Goal: Information Seeking & Learning: Compare options

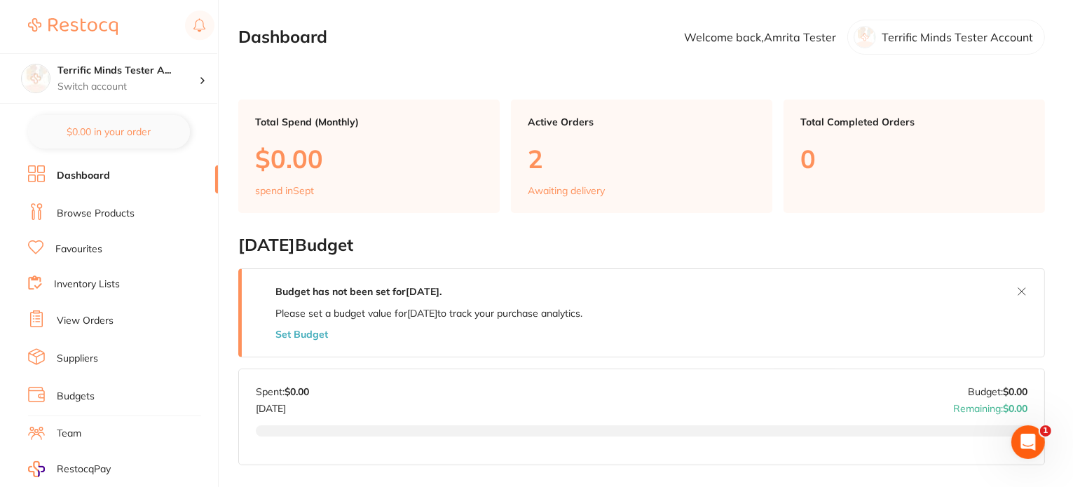
click at [95, 215] on link "Browse Products" at bounding box center [96, 214] width 78 height 14
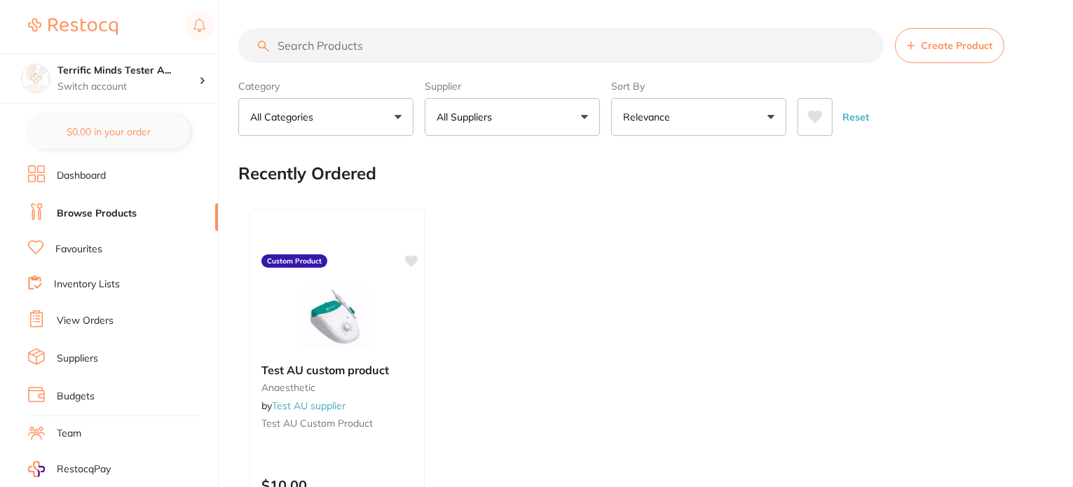
click at [474, 121] on p "All Suppliers" at bounding box center [467, 117] width 61 height 14
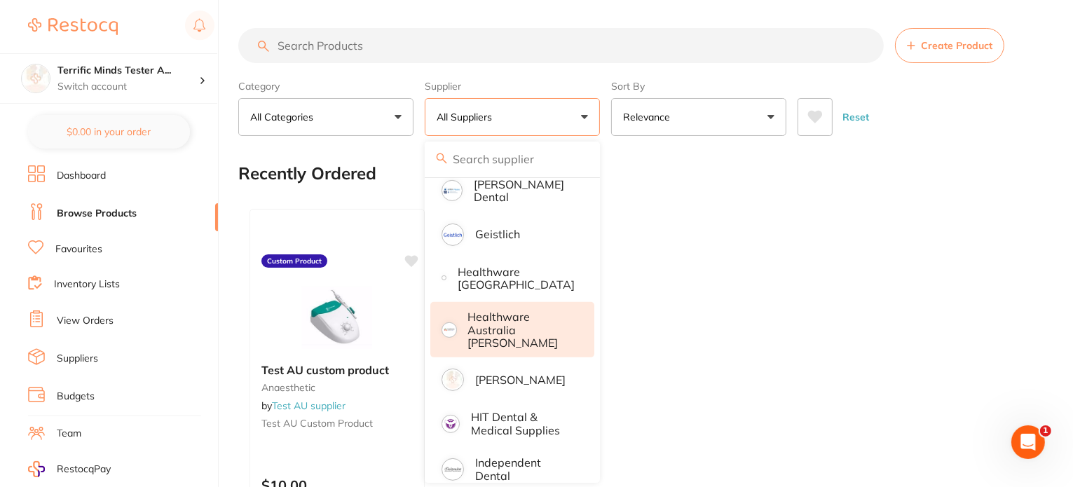
click at [509, 322] on p "Healthware Australia [PERSON_NAME]" at bounding box center [521, 329] width 107 height 39
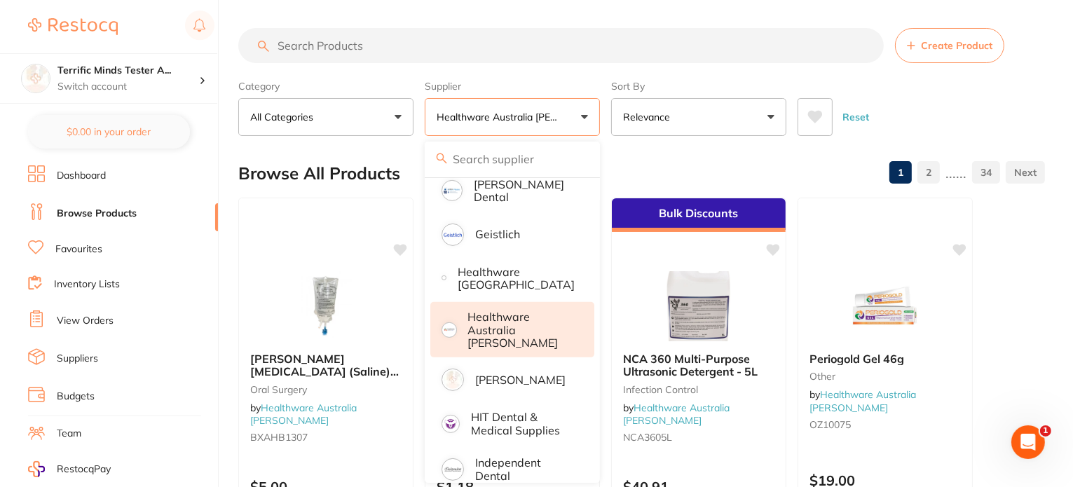
click at [607, 109] on div "Category All Categories All Categories 3D Printing Crown & Bridge Disposables E…" at bounding box center [641, 105] width 807 height 62
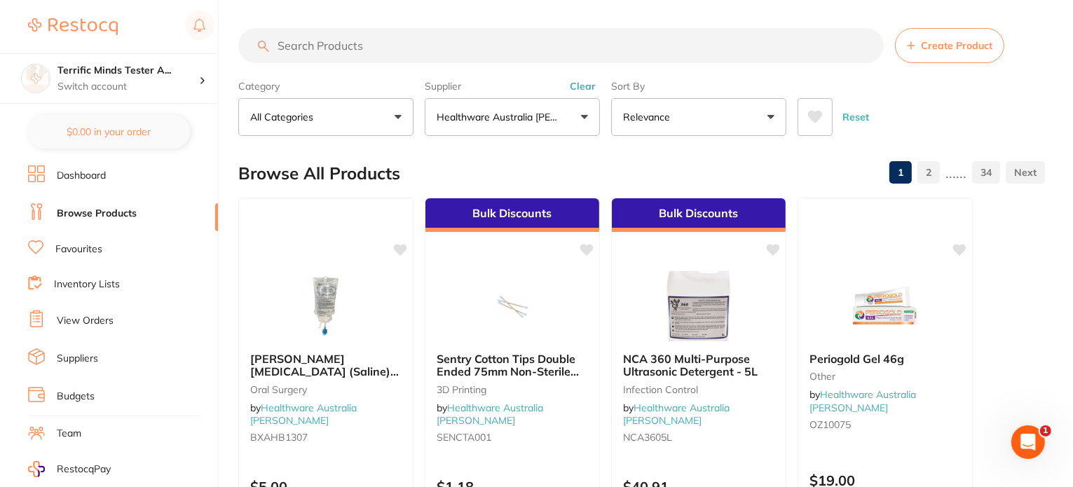
click at [690, 132] on button "Relevance" at bounding box center [698, 117] width 175 height 38
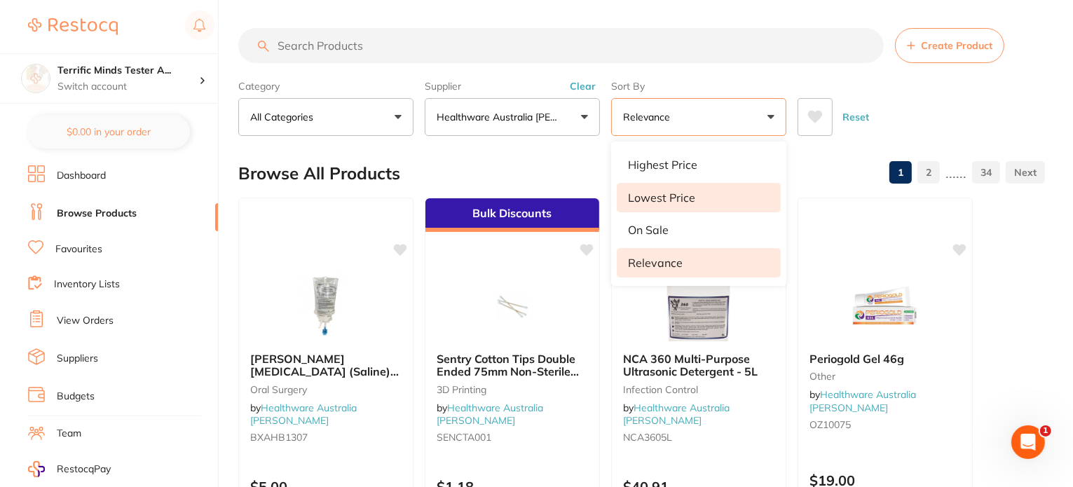
click at [688, 186] on li "Lowest Price" at bounding box center [699, 197] width 164 height 29
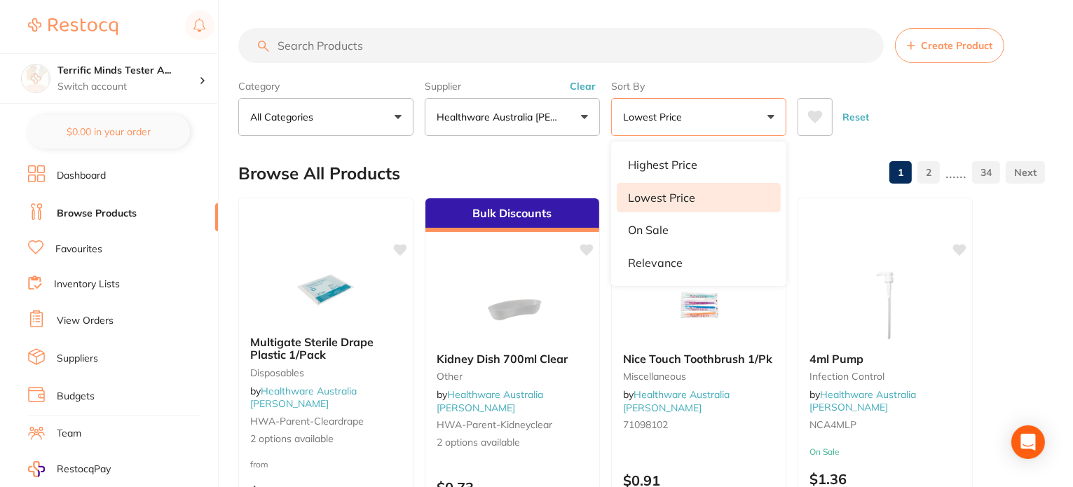
click at [739, 81] on label "Sort By" at bounding box center [698, 86] width 175 height 13
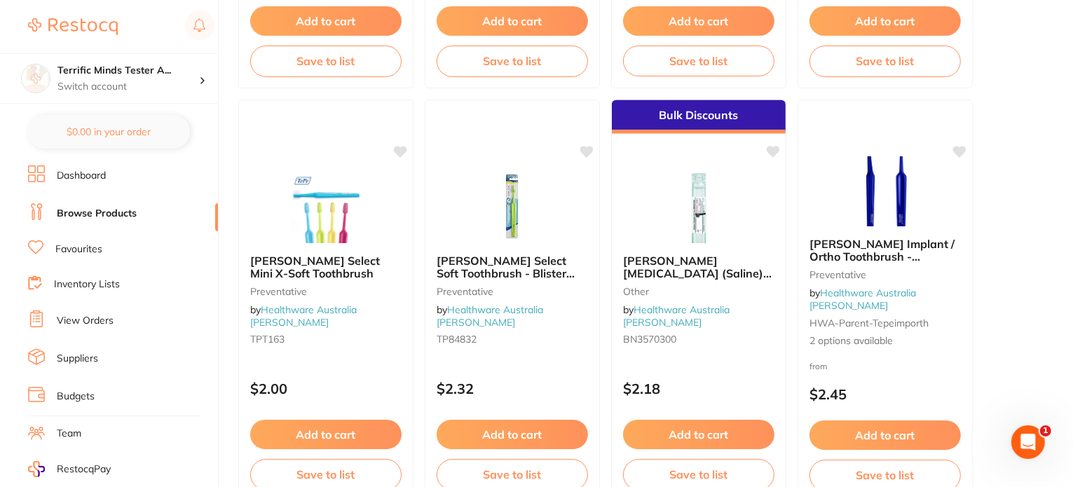
scroll to position [1472, 0]
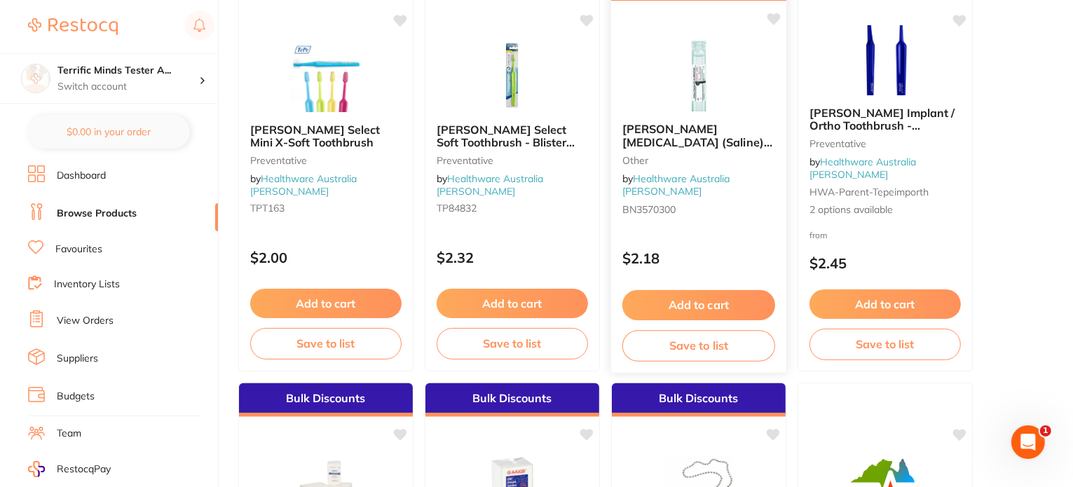
click at [757, 236] on div "$2.18" at bounding box center [698, 255] width 175 height 38
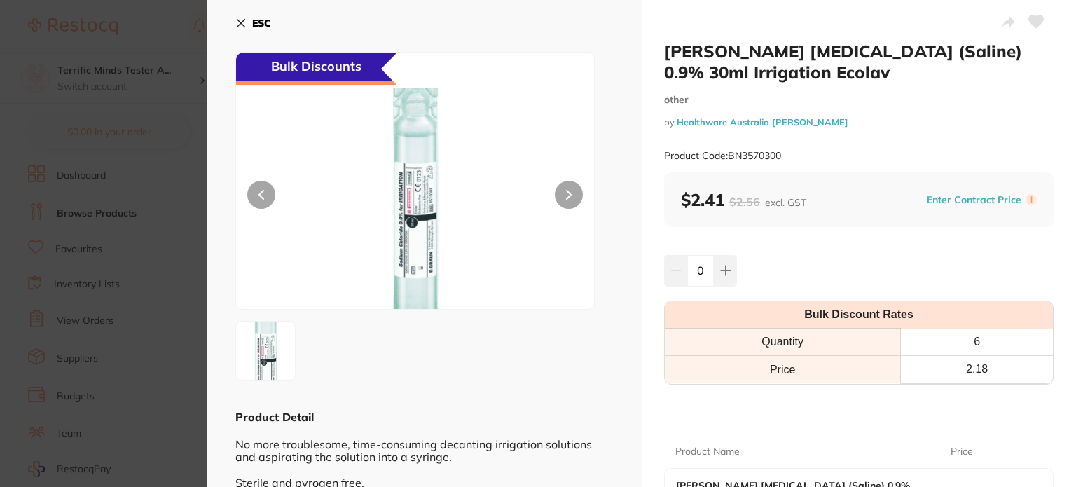
click at [182, 177] on section "[PERSON_NAME] [MEDICAL_DATA] (Saline) 0.9% 30ml Irrigation Ecolav other by Heal…" at bounding box center [538, 243] width 1076 height 487
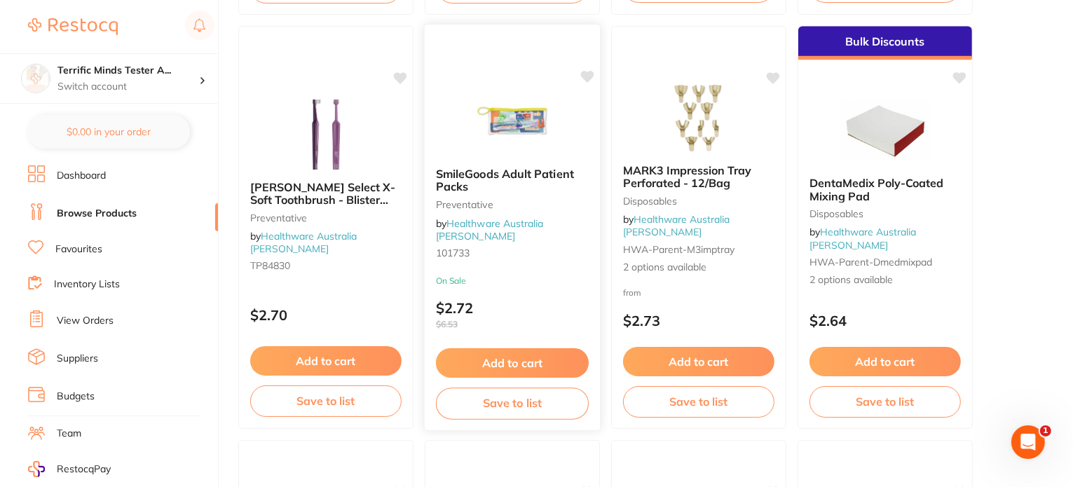
click at [528, 308] on p "$2.72 $6.53" at bounding box center [512, 314] width 153 height 29
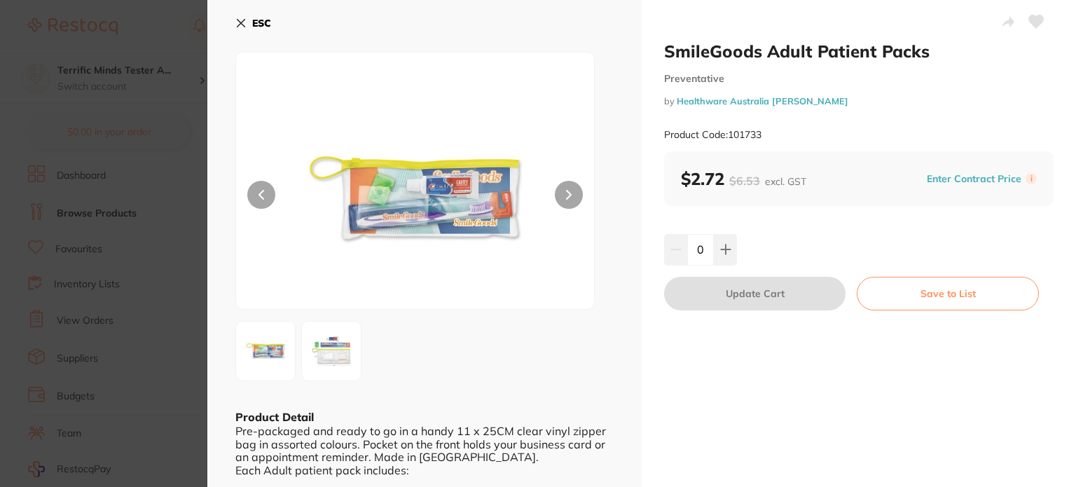
click at [135, 238] on section "SmileGoods Adult Patient Packs Preventative by Healthware [GEOGRAPHIC_DATA] [PE…" at bounding box center [538, 243] width 1076 height 487
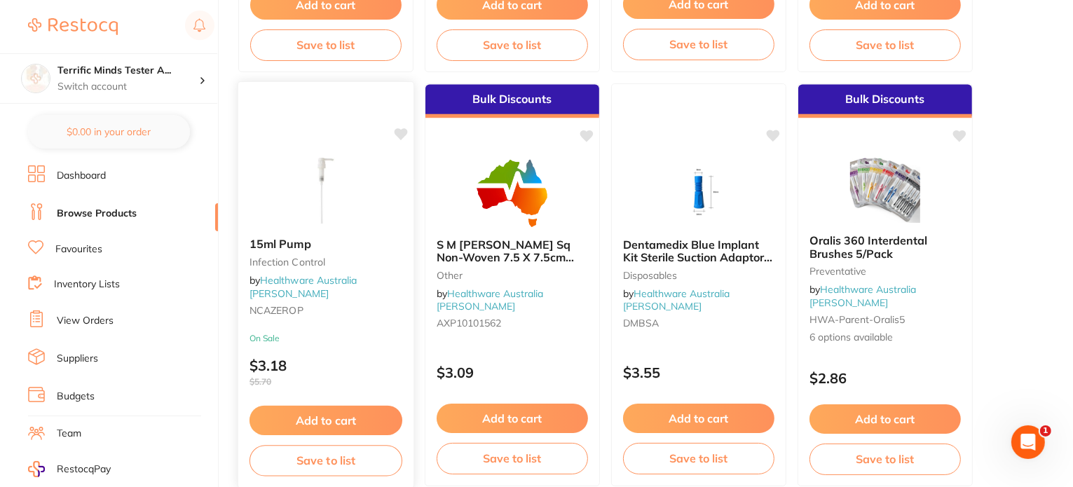
click at [369, 361] on p "$3.18 $5.70" at bounding box center [325, 371] width 153 height 29
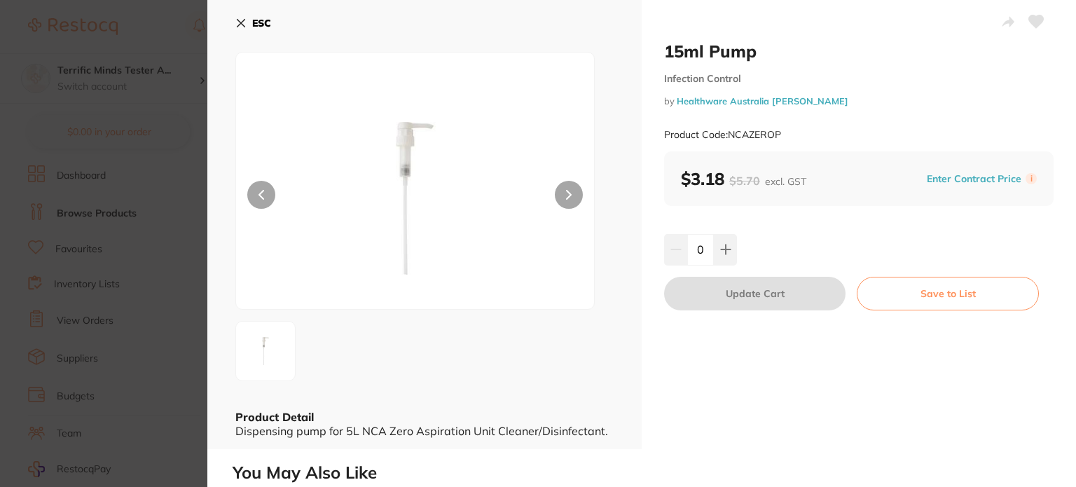
click at [70, 266] on section "15ml Pump Infection Control by Healthware Australia [PERSON_NAME] Product Code:…" at bounding box center [538, 243] width 1076 height 487
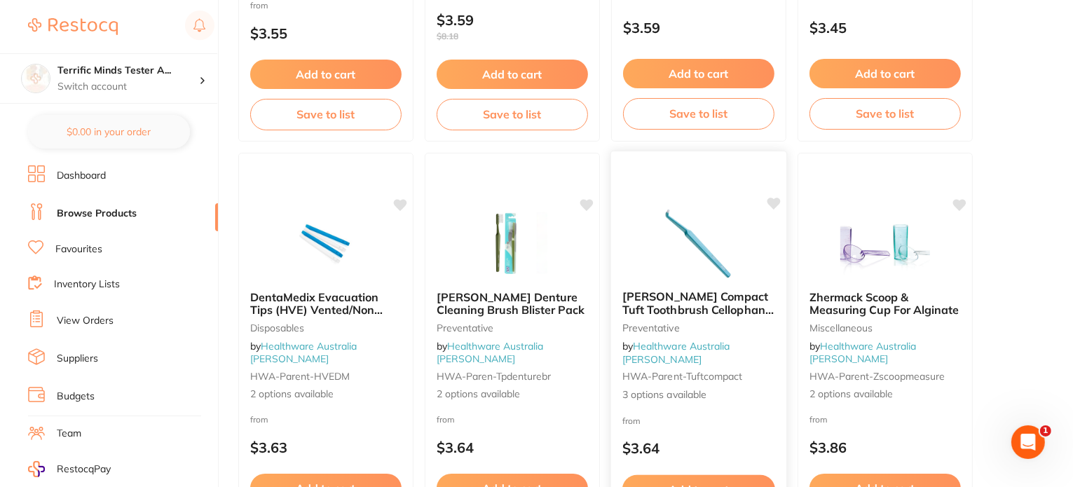
scroll to position [3855, 0]
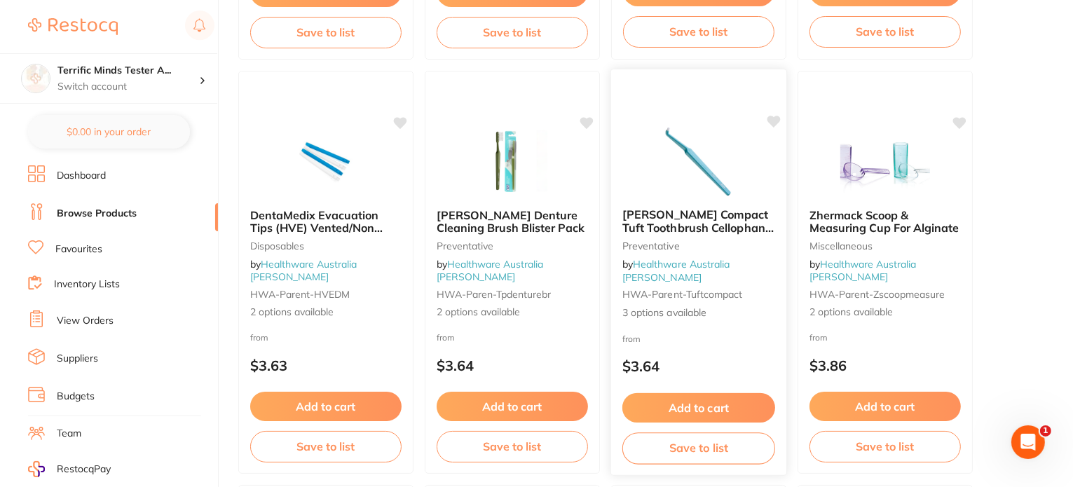
click at [701, 331] on div "from $3.64" at bounding box center [698, 356] width 175 height 50
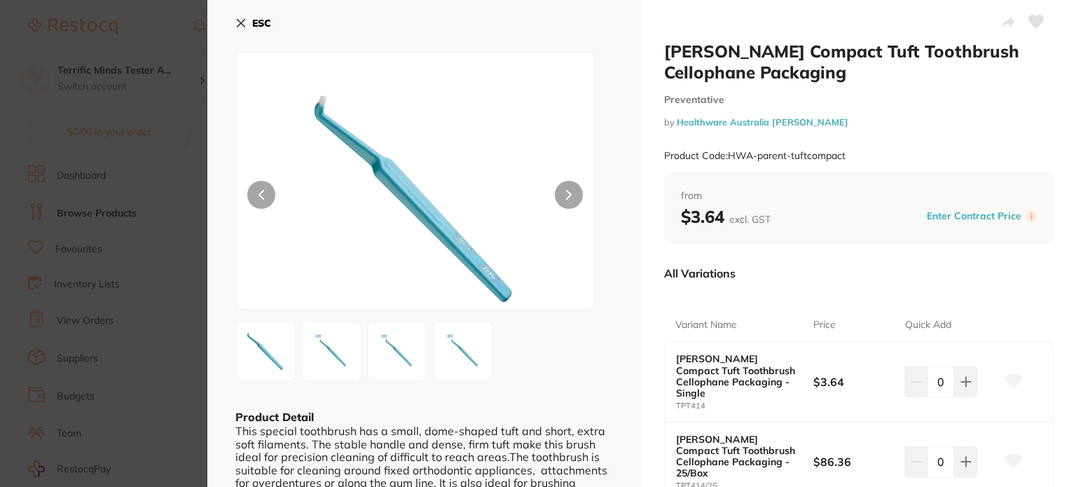
click at [121, 272] on section "[PERSON_NAME] Compact Tuft Toothbrush Cellophane Packaging Preventative by Heal…" at bounding box center [538, 243] width 1076 height 487
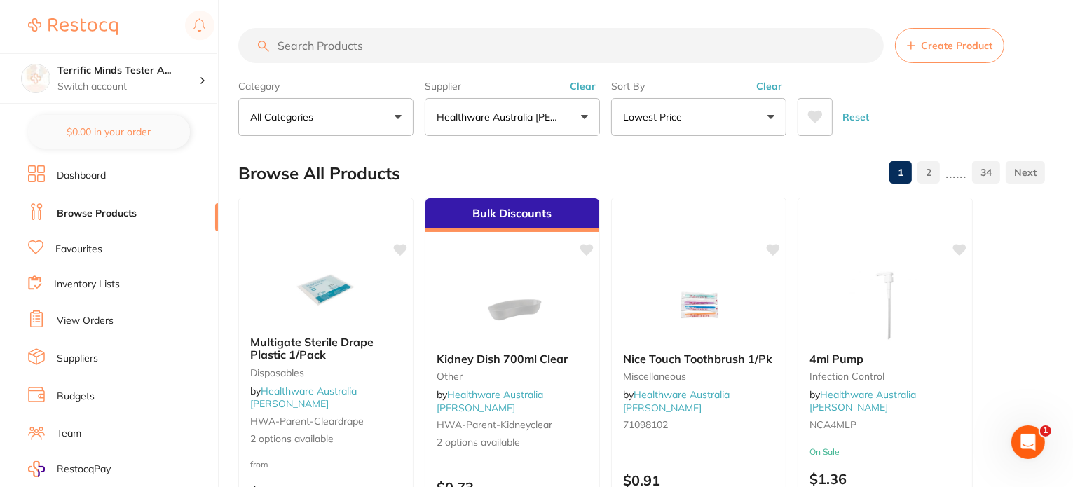
click at [86, 352] on link "Suppliers" at bounding box center [77, 359] width 41 height 14
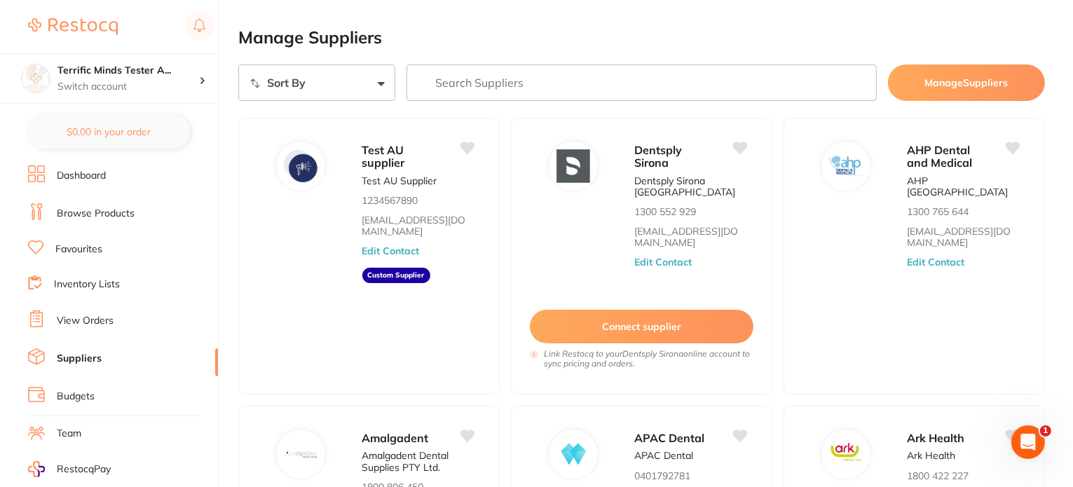
click at [271, 86] on select "Sort By A-Z Z-A" at bounding box center [316, 82] width 157 height 36
select select "searchable_suppliers/sort/name:asc"
click at [238, 64] on select "Sort By A-Z Z-A" at bounding box center [316, 82] width 157 height 36
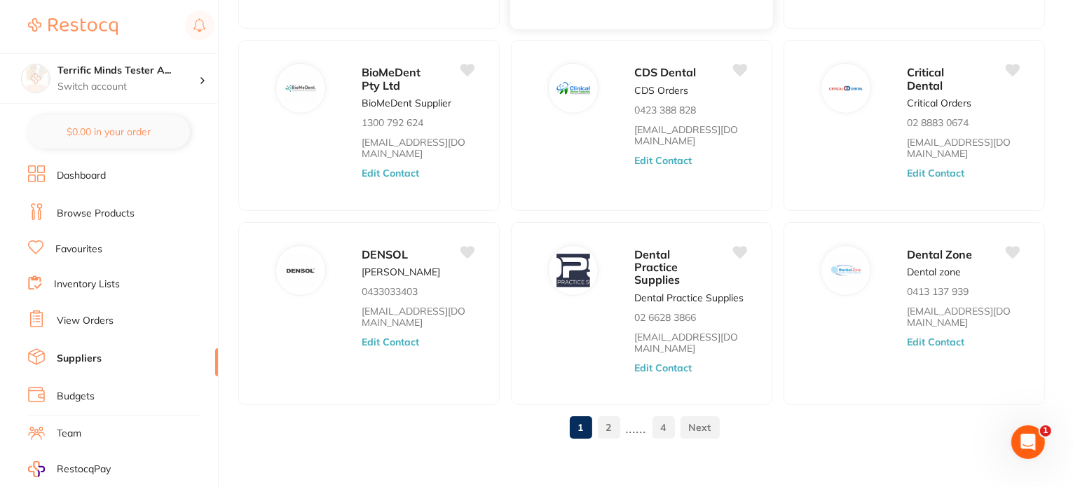
scroll to position [451, 0]
click at [611, 413] on link "2" at bounding box center [609, 427] width 22 height 28
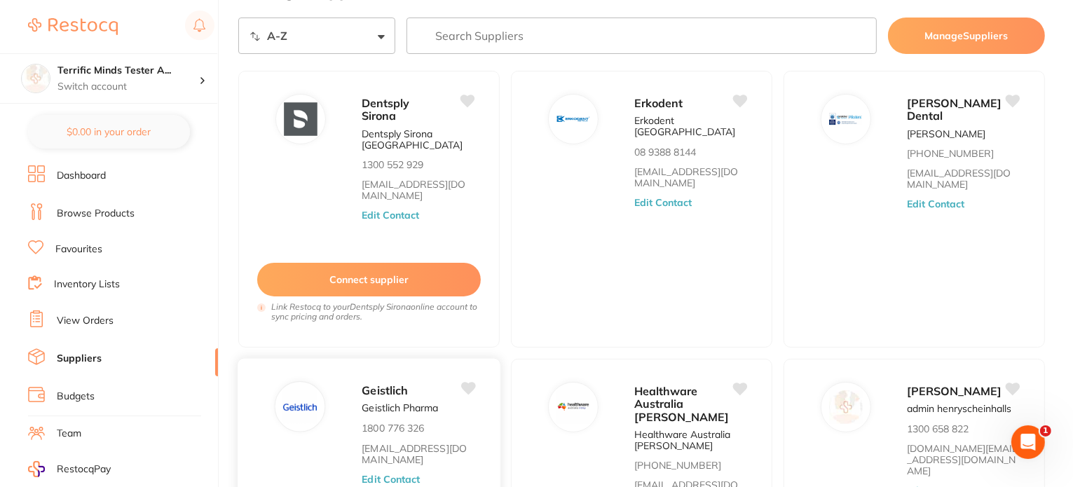
scroll to position [0, 0]
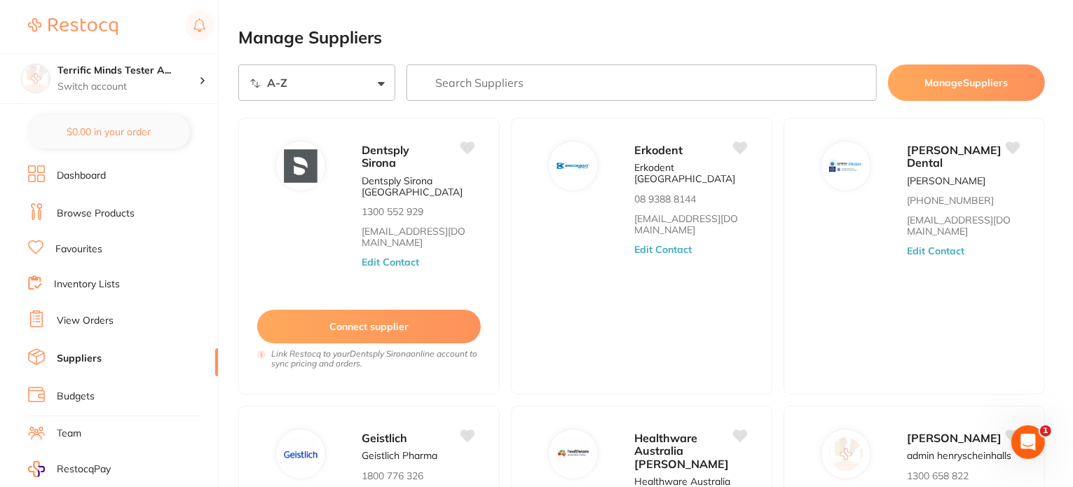
drag, startPoint x: 78, startPoint y: 212, endPoint x: 69, endPoint y: 204, distance: 12.4
click at [69, 204] on li "Browse Products" at bounding box center [123, 213] width 190 height 21
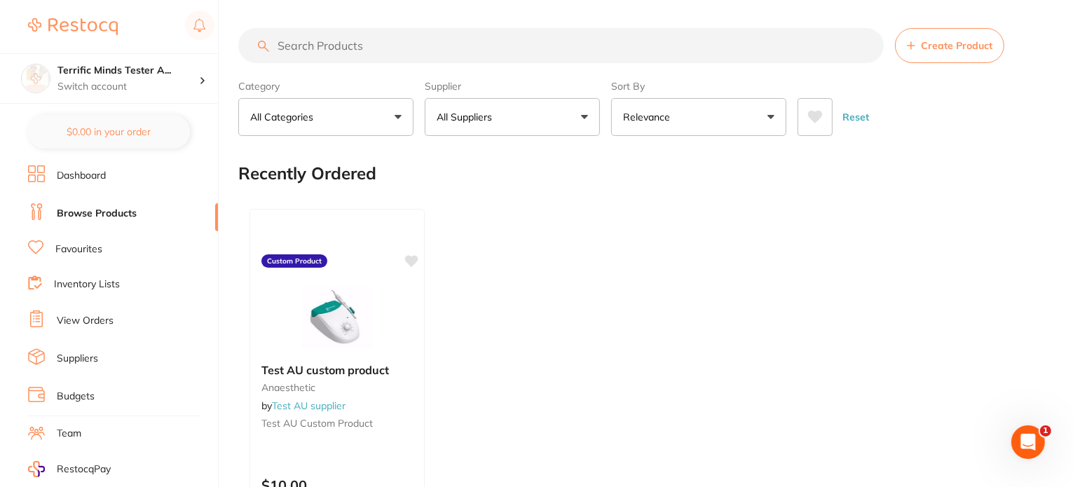
click at [481, 118] on p "All Suppliers" at bounding box center [467, 117] width 61 height 14
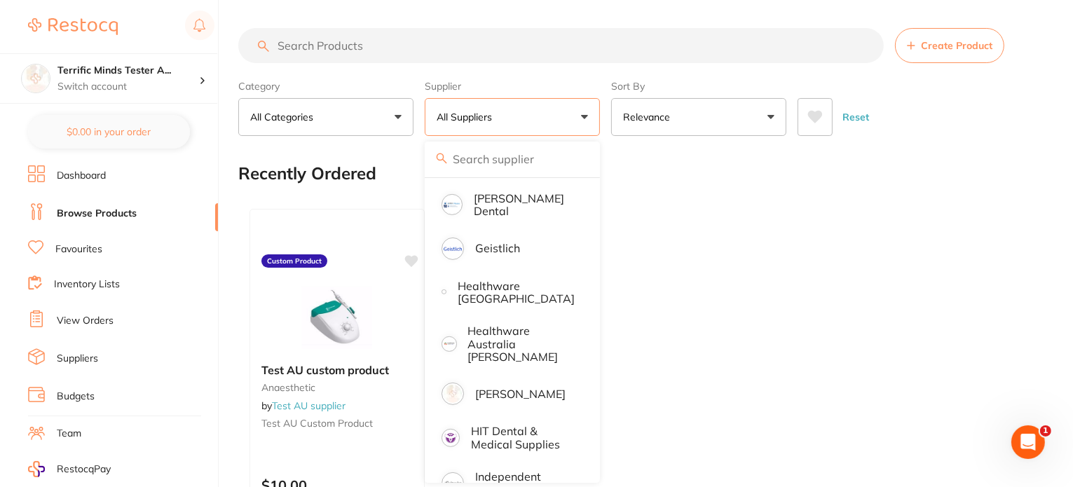
scroll to position [561, 0]
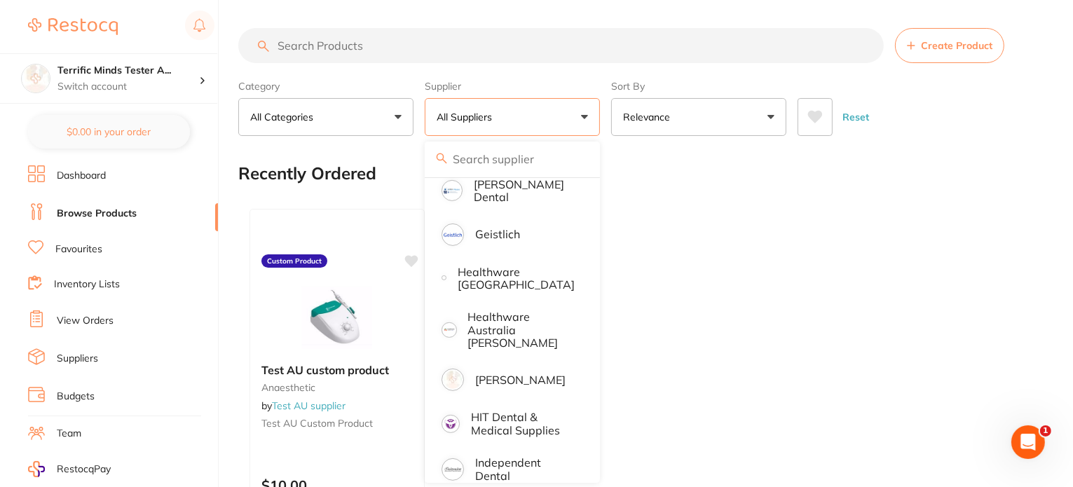
click at [80, 363] on li "Suppliers" at bounding box center [123, 358] width 190 height 21
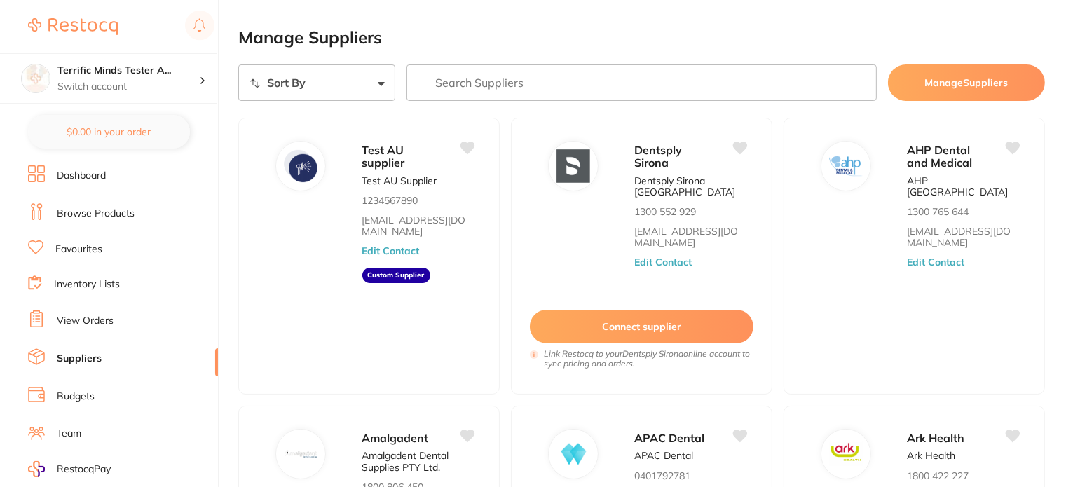
click at [292, 95] on select "Sort By A-Z Z-A" at bounding box center [316, 82] width 157 height 36
select select "searchable_suppliers/sort/name:asc"
click at [238, 64] on select "Sort By A-Z Z-A" at bounding box center [316, 82] width 157 height 36
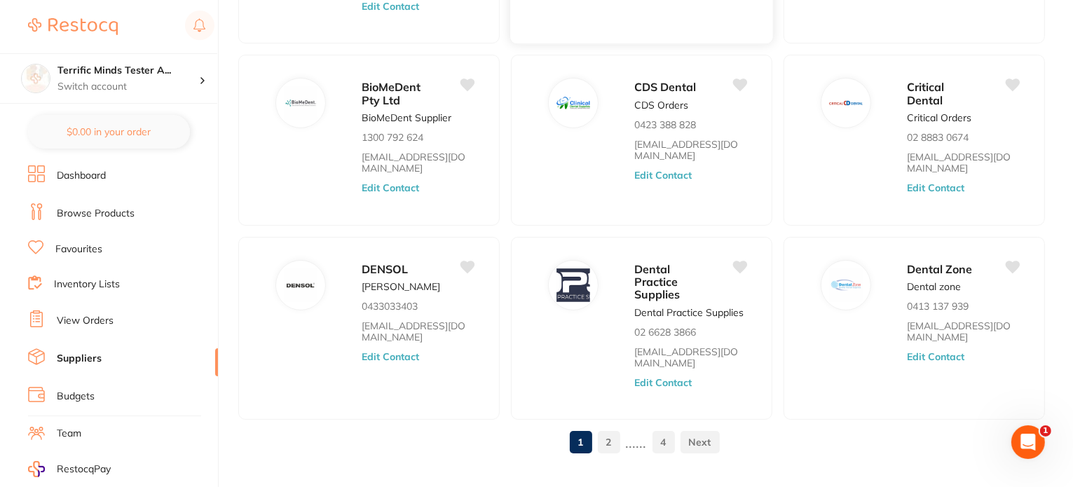
scroll to position [451, 0]
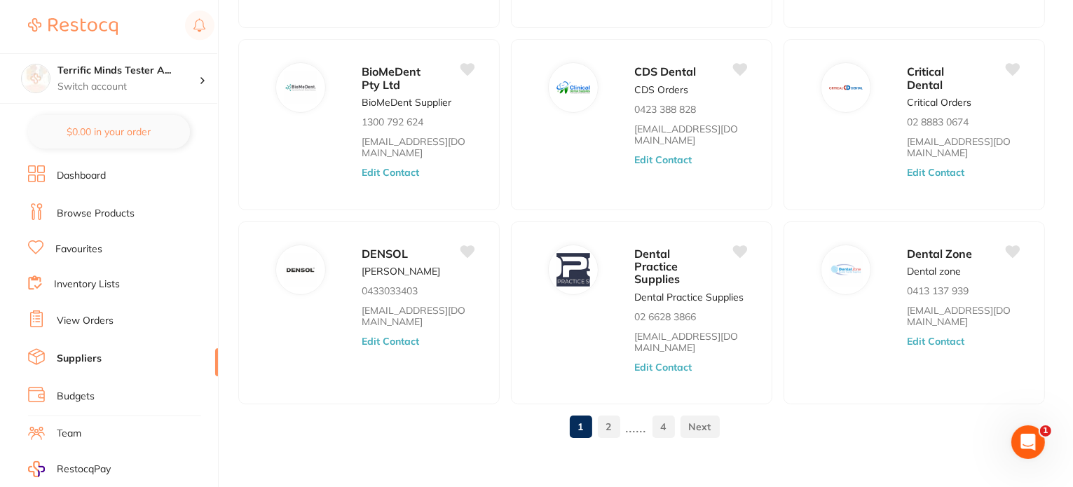
click at [606, 421] on link "2" at bounding box center [609, 427] width 22 height 28
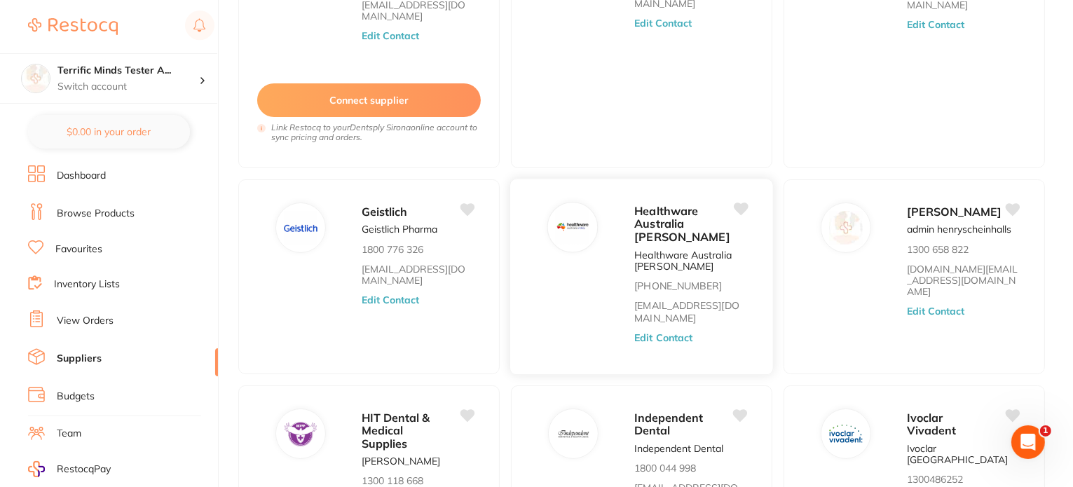
scroll to position [258, 0]
